Goal: Information Seeking & Learning: Learn about a topic

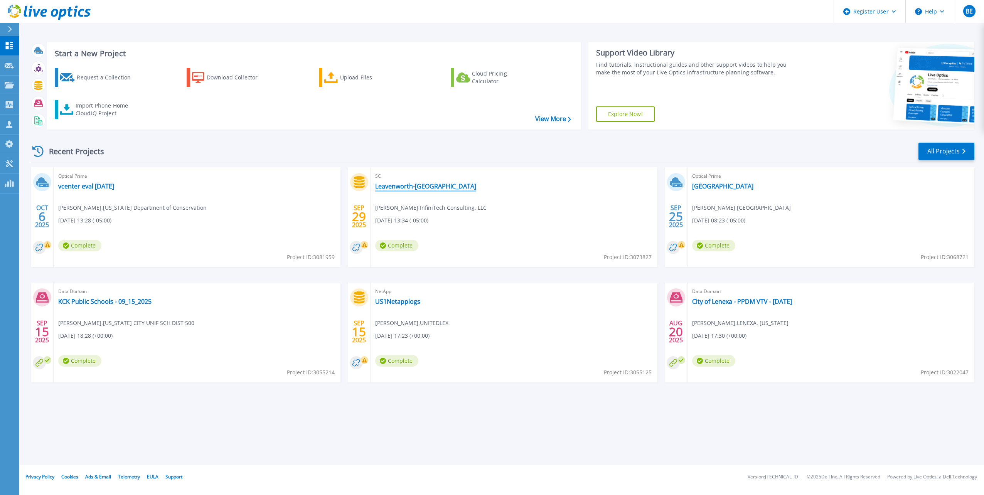
click at [395, 187] on link "Leavenworth-[GEOGRAPHIC_DATA]" at bounding box center [425, 186] width 101 height 8
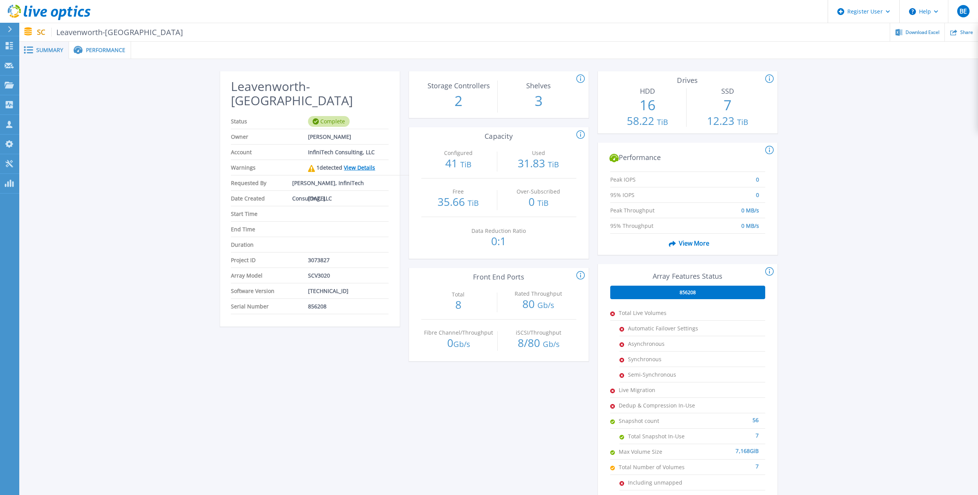
click at [106, 49] on span "Performance" at bounding box center [105, 49] width 39 height 5
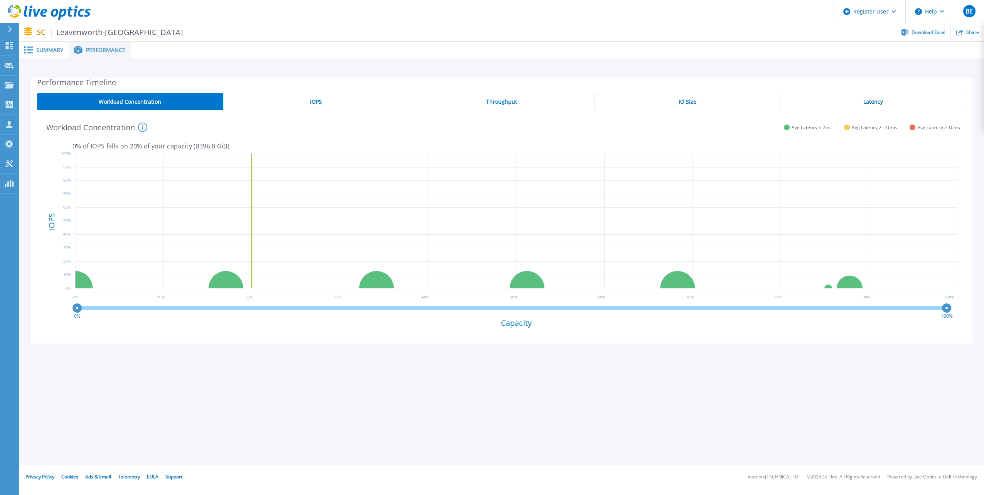
click at [313, 99] on span "IOPS" at bounding box center [316, 102] width 12 height 6
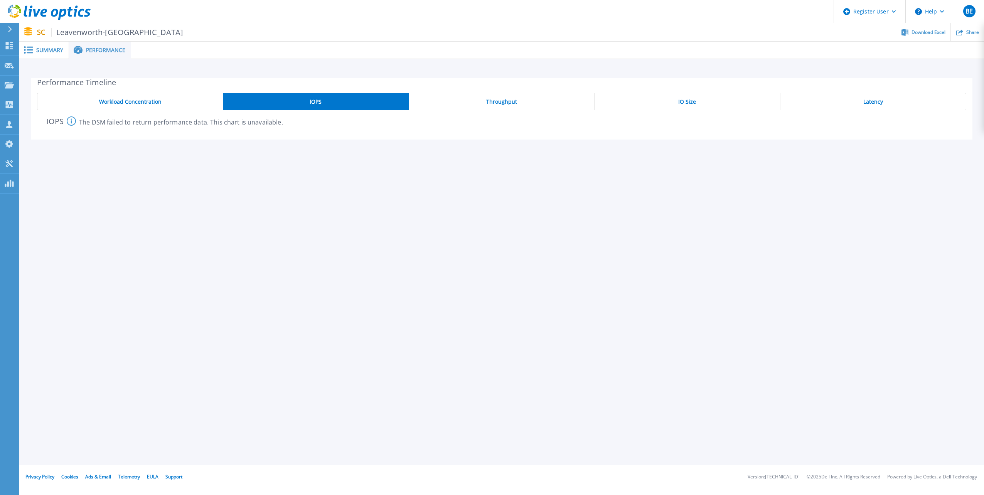
click at [488, 99] on span "Throughput" at bounding box center [501, 102] width 31 height 6
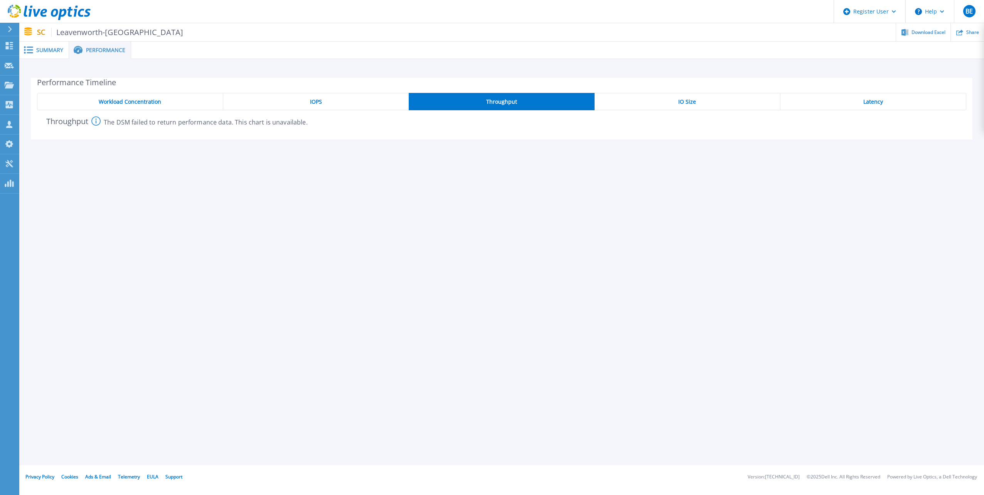
click at [355, 101] on div "IOPS" at bounding box center [315, 101] width 185 height 17
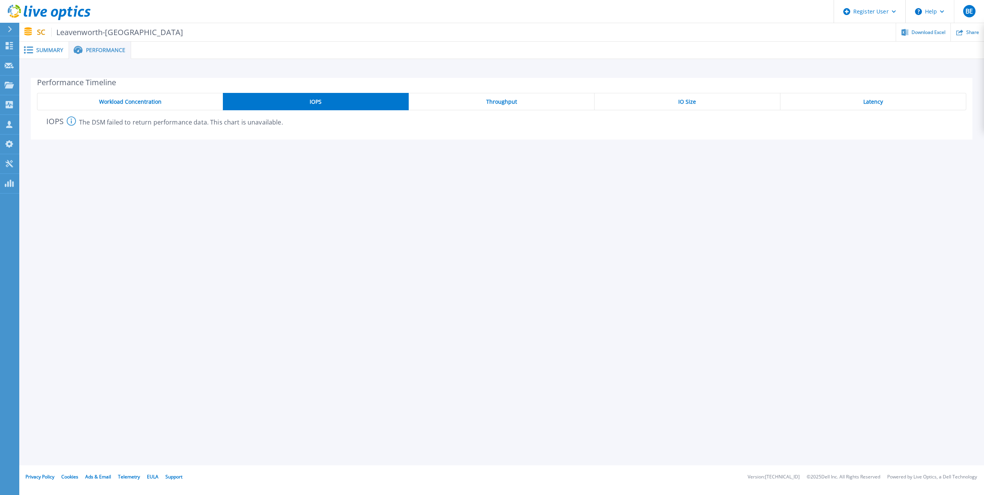
click at [28, 49] on icon at bounding box center [28, 49] width 9 height 7
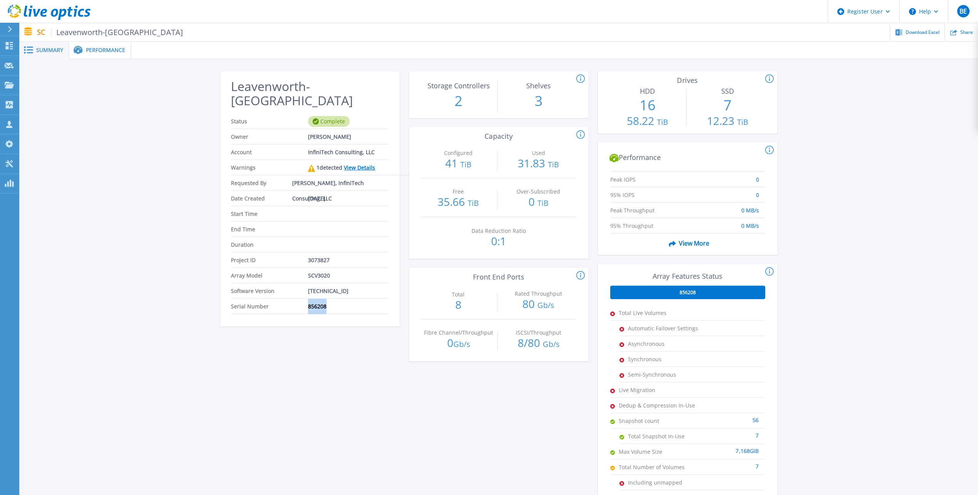
drag, startPoint x: 329, startPoint y: 293, endPoint x: 308, endPoint y: 293, distance: 21.2
click at [308, 299] on li "Serial Number 856208" at bounding box center [309, 306] width 157 height 15
copy li "856208"
click at [13, 87] on icon at bounding box center [9, 85] width 9 height 7
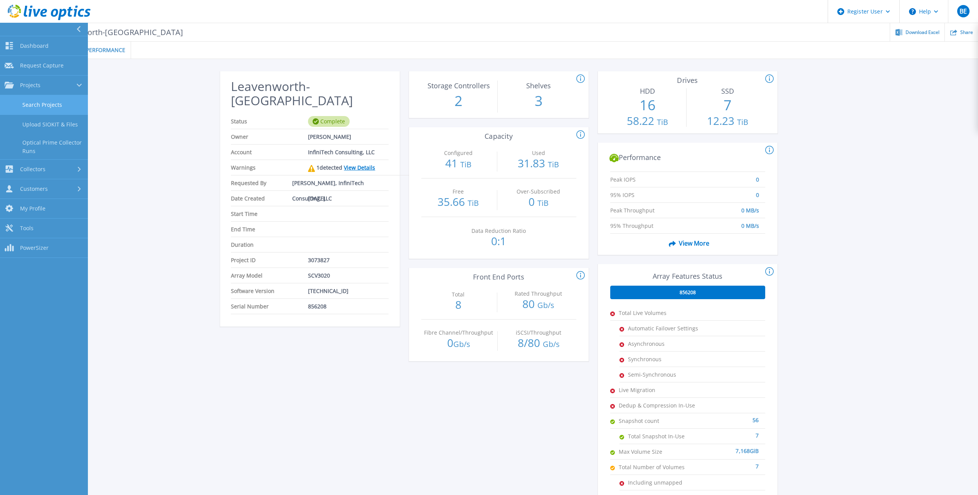
click at [44, 104] on link "Search Projects" at bounding box center [44, 105] width 88 height 20
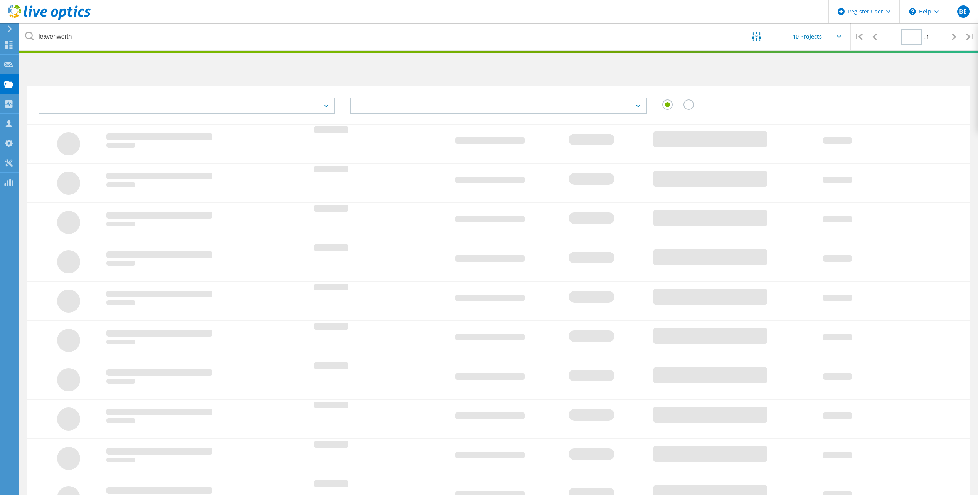
type input "1"
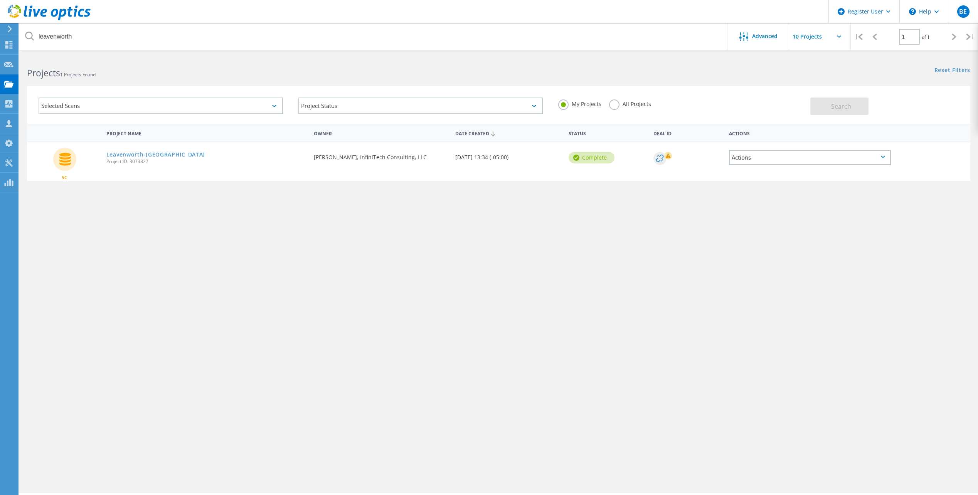
click at [610, 104] on label "All Projects" at bounding box center [630, 102] width 42 height 7
click at [0, 0] on input "All Projects" at bounding box center [0, 0] width 0 height 0
click at [823, 104] on button "Search" at bounding box center [839, 106] width 58 height 17
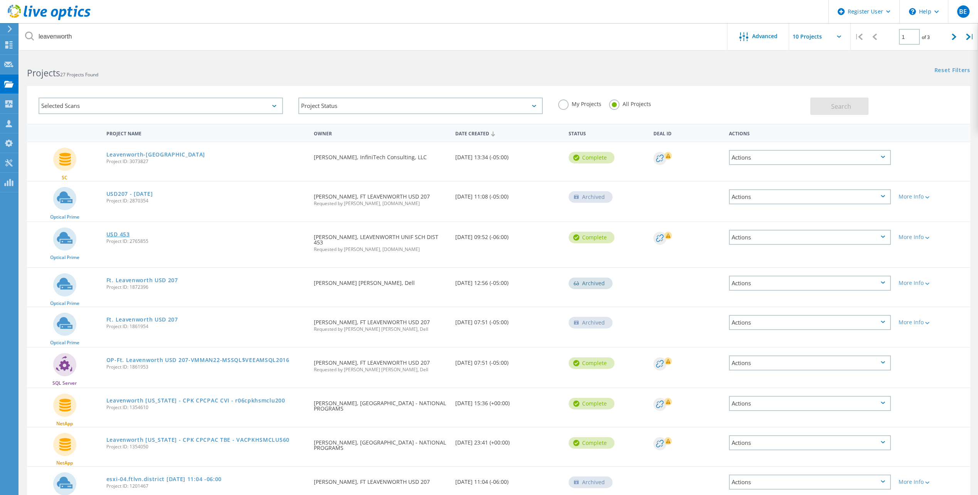
click at [120, 232] on link "USD 453" at bounding box center [118, 234] width 24 height 5
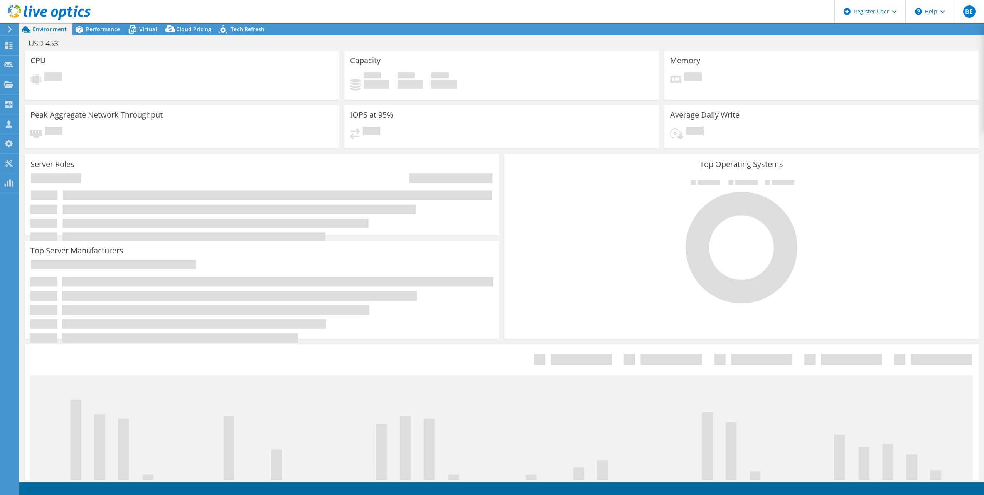
select select "USEast"
select select "USD"
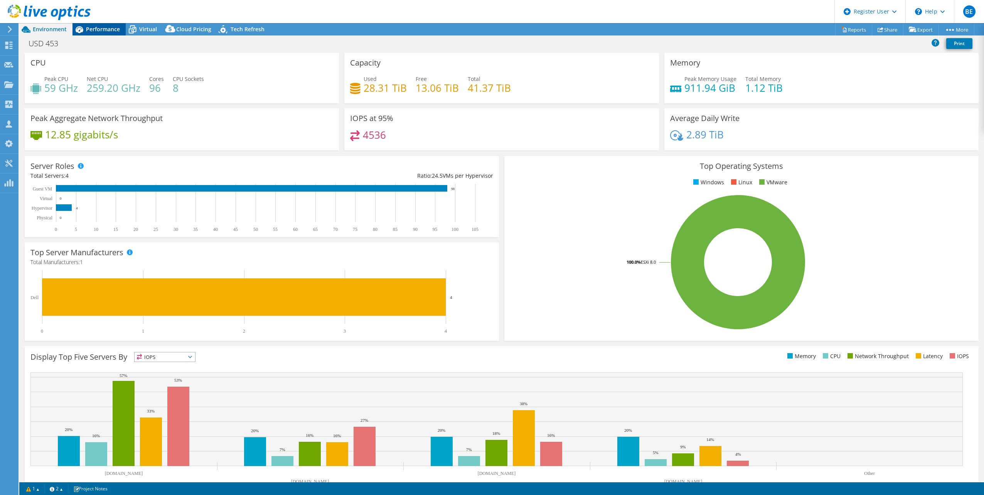
click at [108, 32] on span "Performance" at bounding box center [103, 28] width 34 height 7
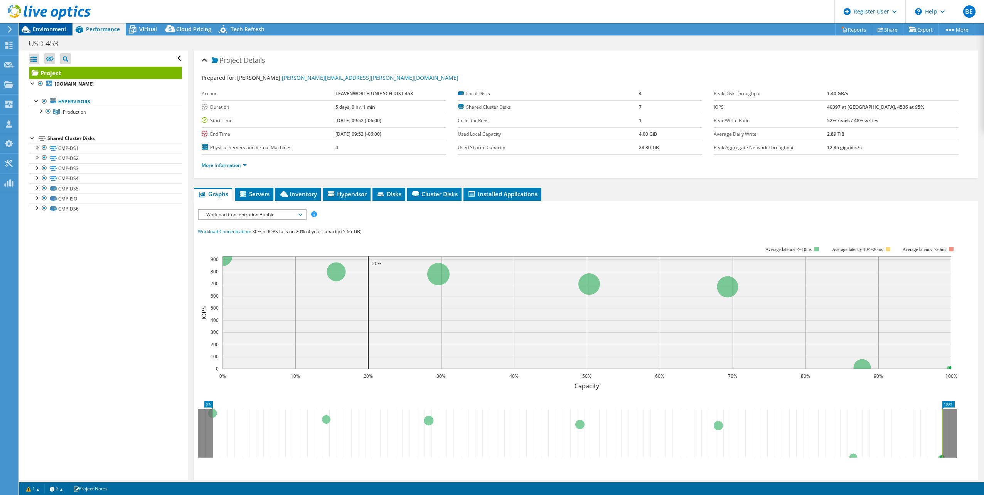
click at [54, 29] on span "Environment" at bounding box center [50, 28] width 34 height 7
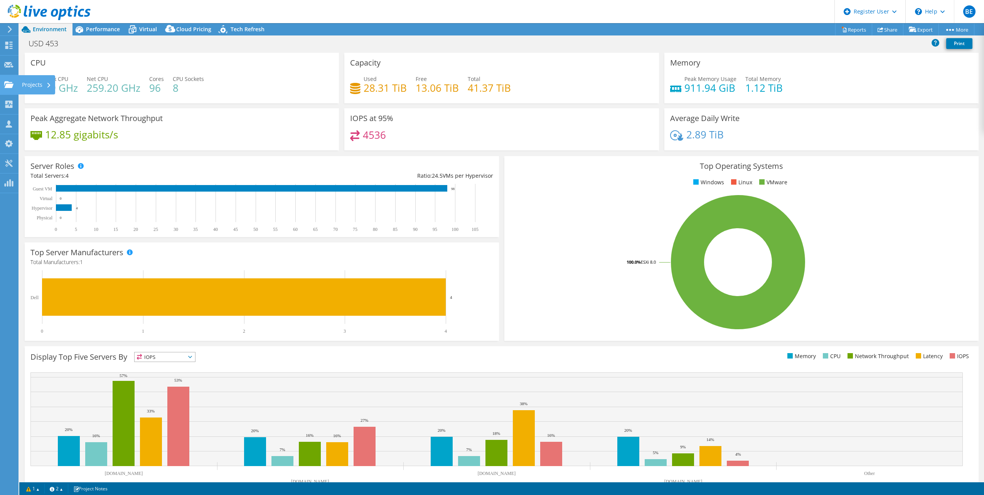
click at [22, 82] on div "Projects" at bounding box center [36, 84] width 37 height 19
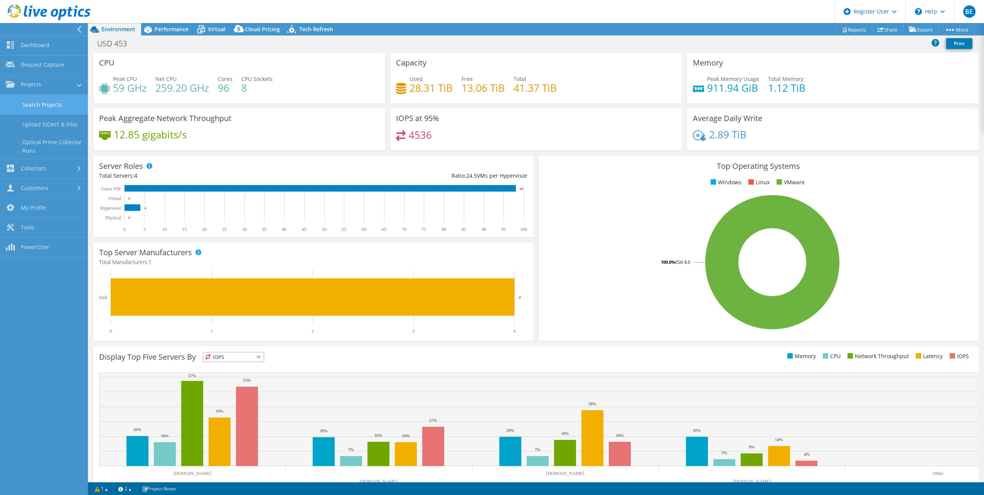
click at [42, 106] on link "Search Projects" at bounding box center [44, 105] width 88 height 20
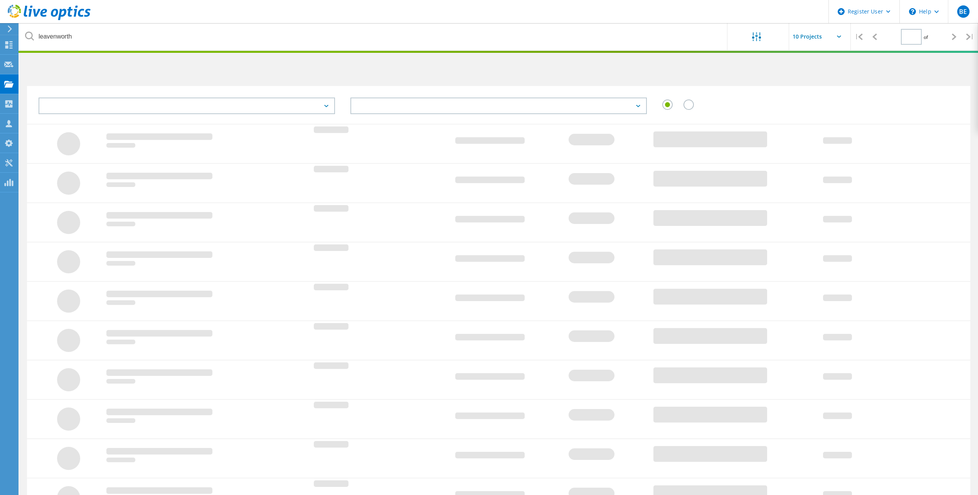
type input "1"
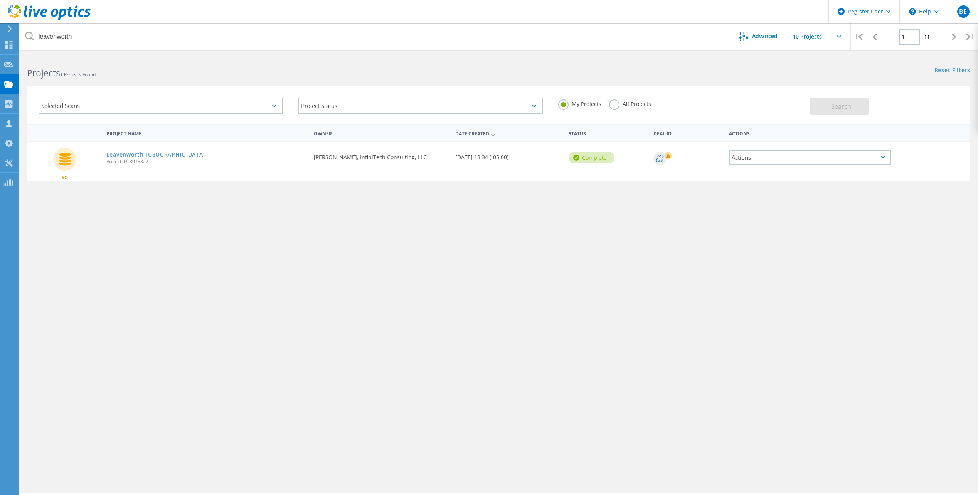
click at [611, 106] on label "All Projects" at bounding box center [630, 102] width 42 height 7
click at [0, 0] on input "All Projects" at bounding box center [0, 0] width 0 height 0
drag, startPoint x: 824, startPoint y: 107, endPoint x: 801, endPoint y: 123, distance: 28.1
click at [824, 107] on button "Search" at bounding box center [839, 106] width 58 height 17
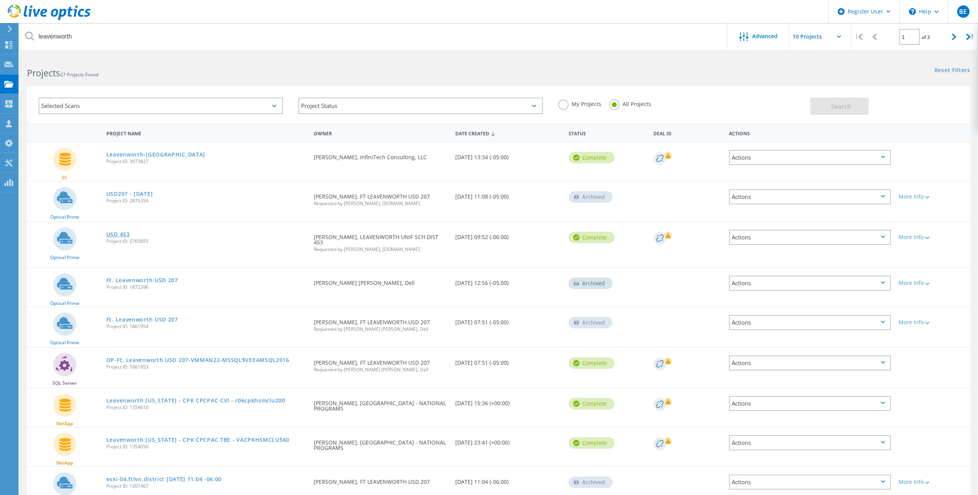
click at [121, 234] on link "USD 453" at bounding box center [118, 234] width 24 height 5
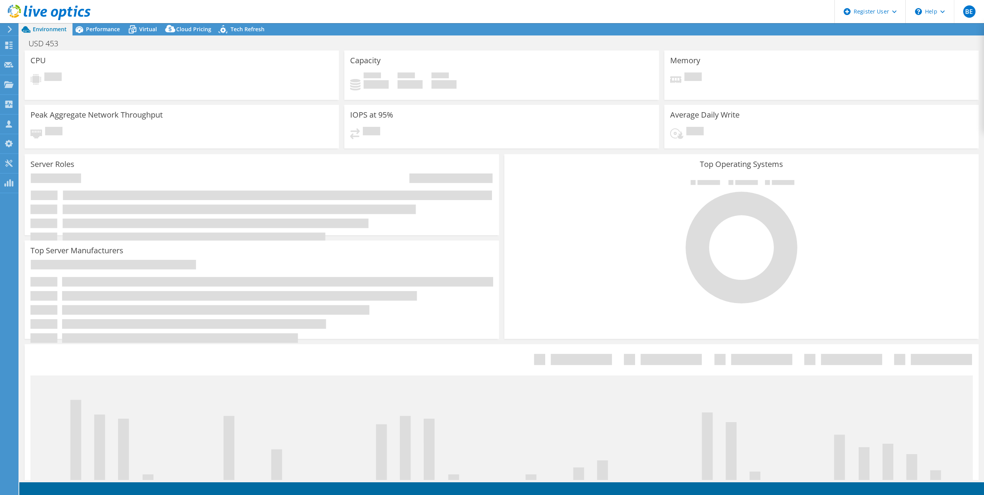
select select "USEast"
select select "USD"
